Goal: Find contact information: Obtain details needed to contact an individual or organization

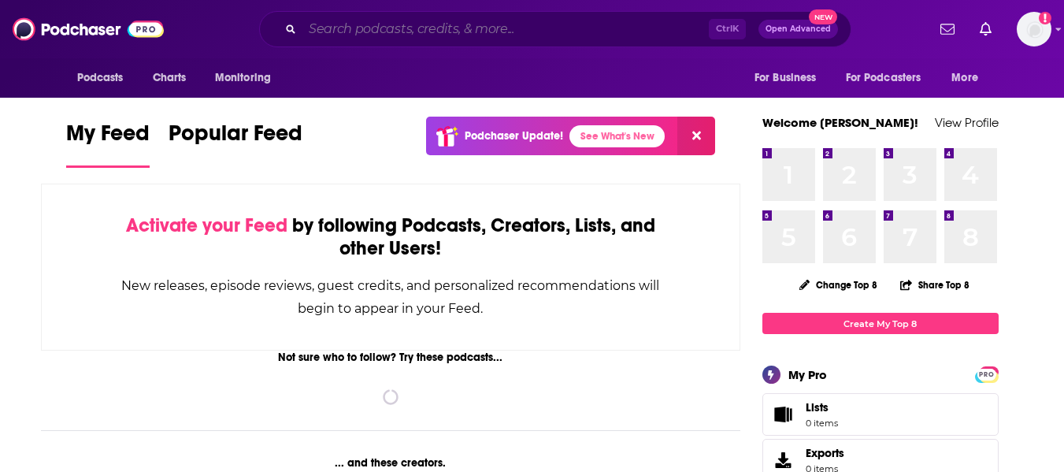
click at [440, 22] on input "Search podcasts, credits, & more..." at bounding box center [506, 29] width 407 height 25
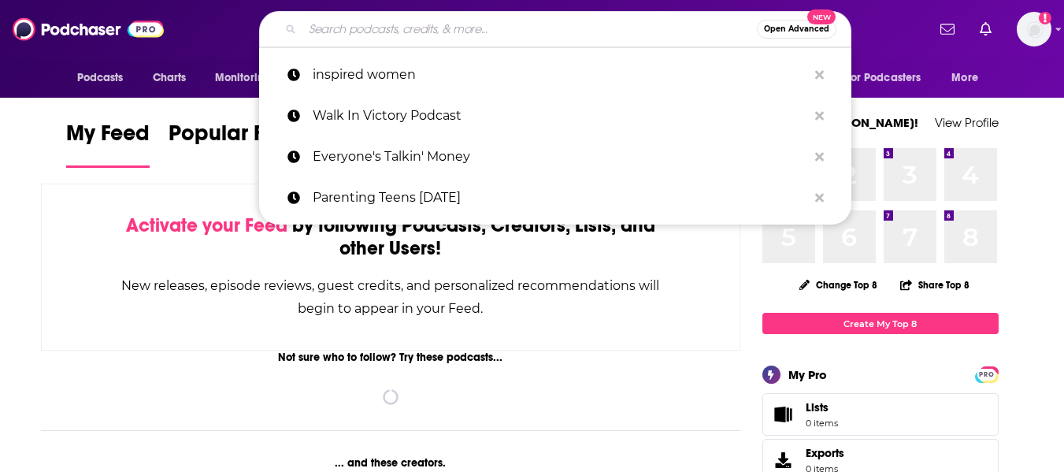
paste input "Let Fear Bounce"
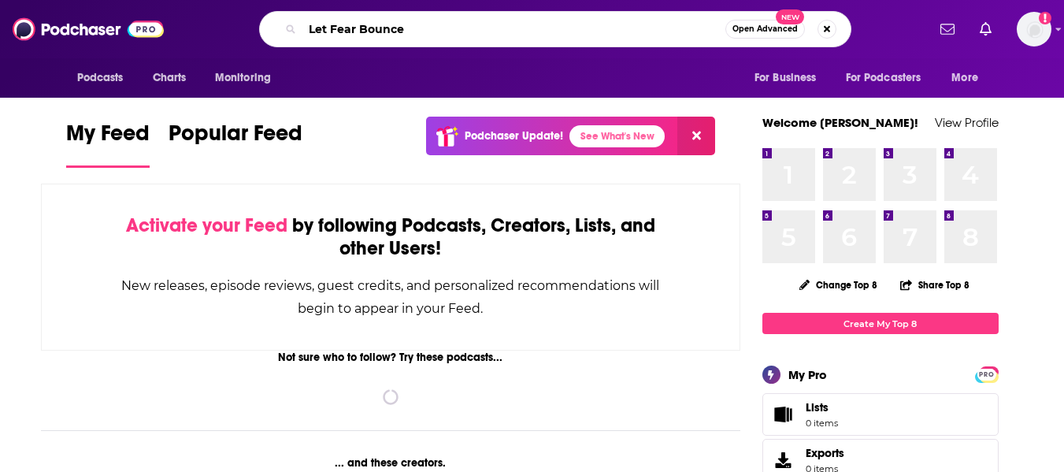
type input "Let Fear Bounce"
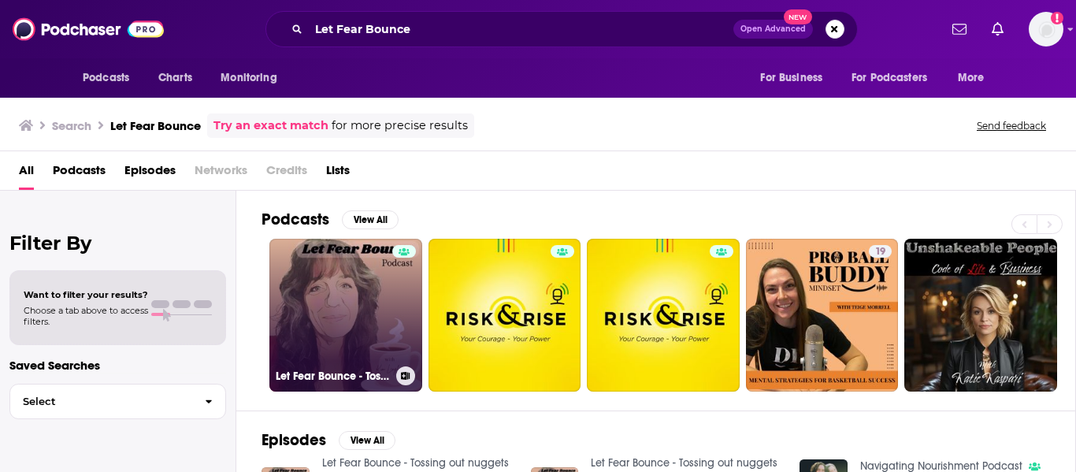
click at [345, 308] on link "Let Fear Bounce - Tossing out nuggets of hope" at bounding box center [345, 315] width 153 height 153
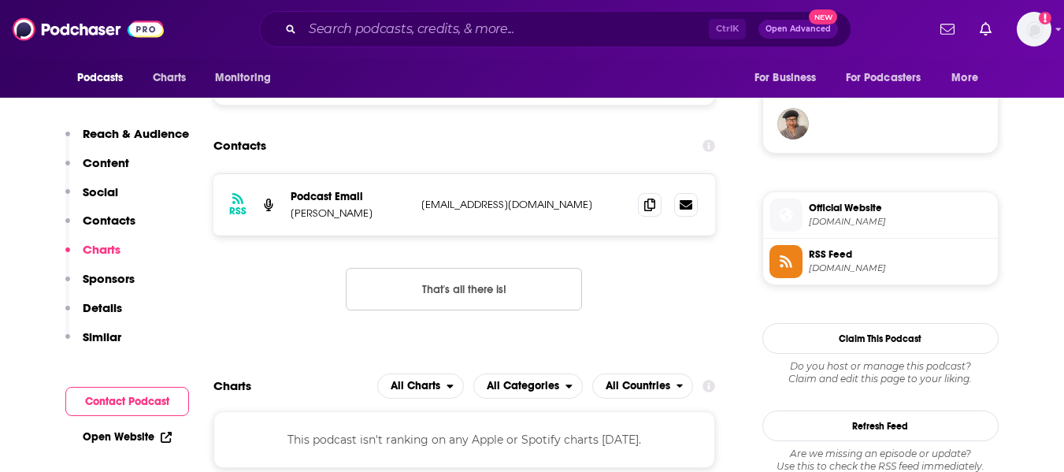
scroll to position [1145, 0]
click at [648, 205] on icon at bounding box center [649, 205] width 11 height 13
